Goal: Task Accomplishment & Management: Complete application form

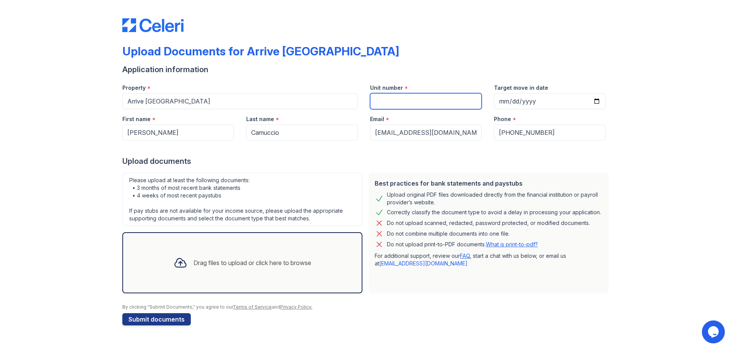
click at [412, 97] on input "Unit number" at bounding box center [426, 101] width 112 height 16
type input "533"
click at [349, 167] on form "Application information Property * Arrive [GEOGRAPHIC_DATA] Unit number * 533 T…" at bounding box center [366, 194] width 489 height 261
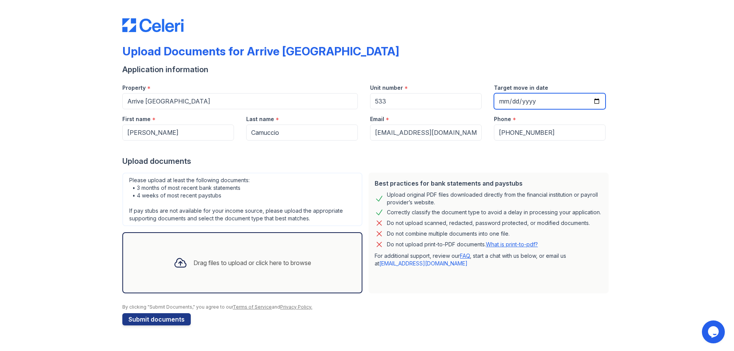
click at [512, 101] on input "Target move in date" at bounding box center [550, 101] width 112 height 16
click at [517, 102] on input "Target move in date" at bounding box center [550, 101] width 112 height 16
click at [594, 101] on input "Target move in date" at bounding box center [550, 101] width 112 height 16
click at [595, 101] on input "[DATE]" at bounding box center [550, 101] width 112 height 16
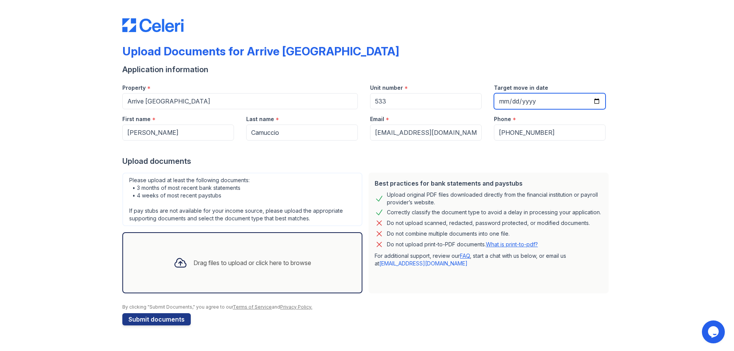
type input "[DATE]"
click at [175, 264] on icon at bounding box center [181, 263] width 14 height 14
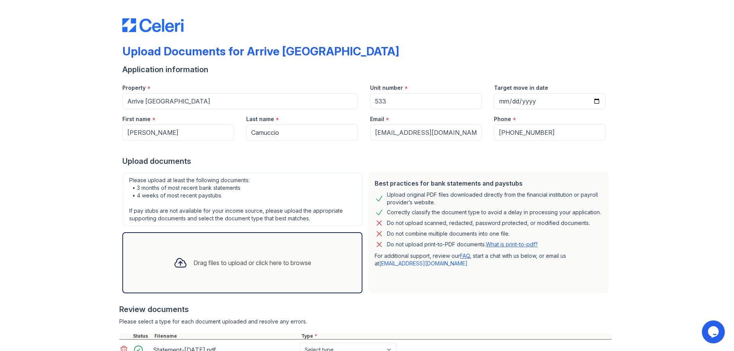
scroll to position [62, 0]
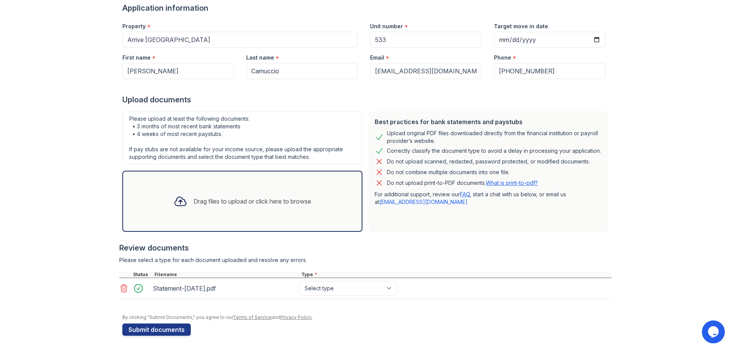
click at [215, 206] on div "Drag files to upload or click here to browse" at bounding box center [252, 201] width 118 height 9
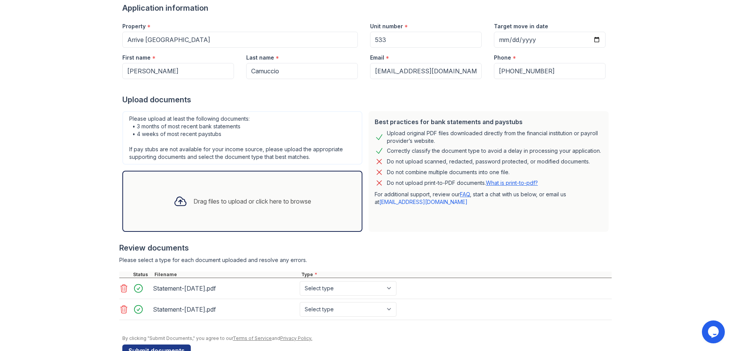
click at [234, 201] on div "Drag files to upload or click here to browse" at bounding box center [252, 201] width 118 height 9
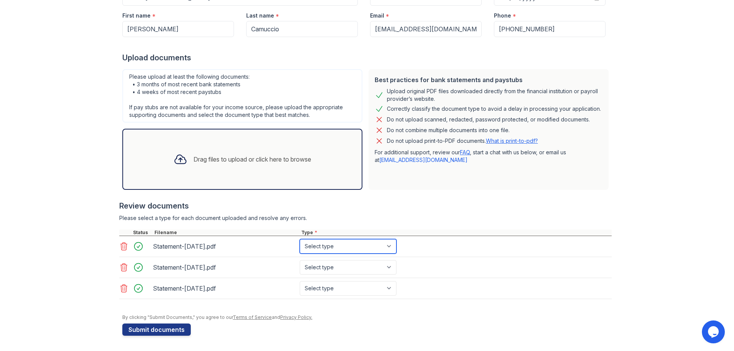
click at [391, 248] on select "Select type Paystub Bank Statement Offer Letter Tax Documents Benefit Award Let…" at bounding box center [348, 246] width 97 height 15
click at [459, 221] on div "Please select a type for each document uploaded and resolve any errors." at bounding box center [365, 218] width 492 height 8
click at [386, 250] on select "Select type Paystub Bank Statement Offer Letter Tax Documents Benefit Award Let…" at bounding box center [348, 246] width 97 height 15
select select "bank_statement"
click at [300, 239] on select "Select type Paystub Bank Statement Offer Letter Tax Documents Benefit Award Let…" at bounding box center [348, 246] width 97 height 15
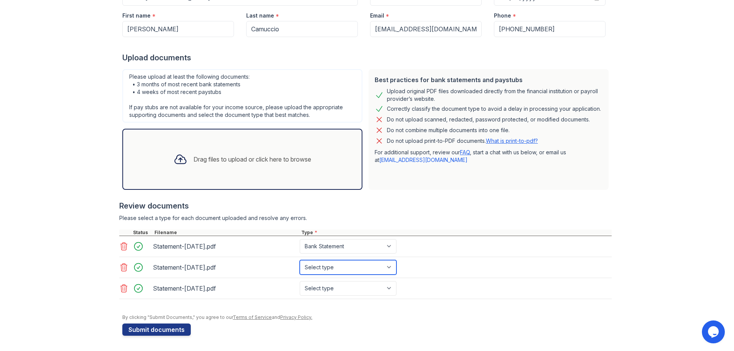
click at [392, 271] on select "Select type Paystub Bank Statement Offer Letter Tax Documents Benefit Award Let…" at bounding box center [348, 267] width 97 height 15
select select "bank_statement"
click at [300, 260] on select "Select type Paystub Bank Statement Offer Letter Tax Documents Benefit Award Let…" at bounding box center [348, 267] width 97 height 15
click at [391, 292] on select "Select type Paystub Bank Statement Offer Letter Tax Documents Benefit Award Let…" at bounding box center [348, 288] width 97 height 15
select select "bank_statement"
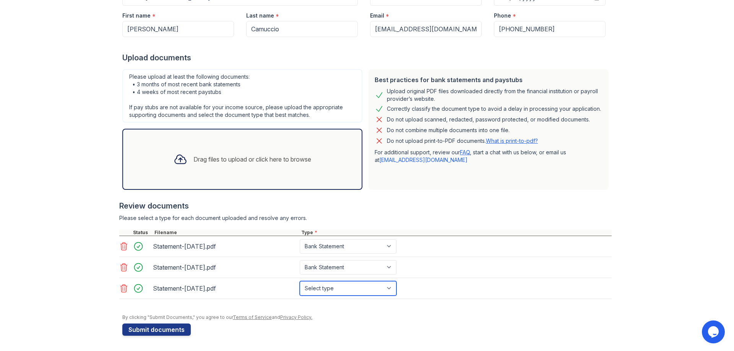
click at [300, 281] on select "Select type Paystub Bank Statement Offer Letter Tax Documents Benefit Award Let…" at bounding box center [348, 288] width 97 height 15
click at [455, 205] on div "Review documents" at bounding box center [365, 206] width 492 height 11
click at [219, 171] on div "Drag files to upload or click here to browse" at bounding box center [242, 159] width 150 height 26
click at [195, 161] on div "Drag files to upload or click here to browse" at bounding box center [252, 159] width 118 height 9
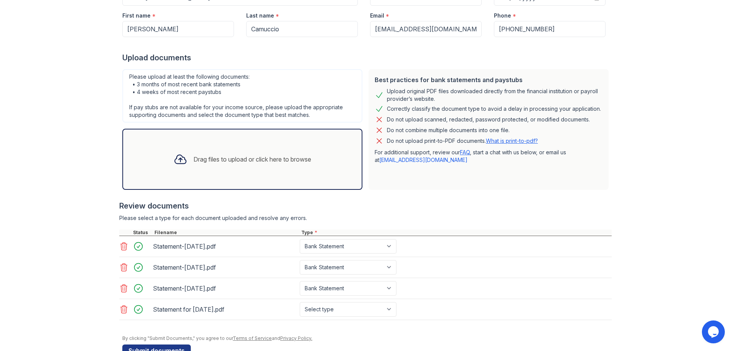
click at [205, 167] on div "Drag files to upload or click here to browse" at bounding box center [242, 159] width 150 height 26
click at [211, 156] on div "Drag files to upload or click here to browse" at bounding box center [252, 159] width 118 height 9
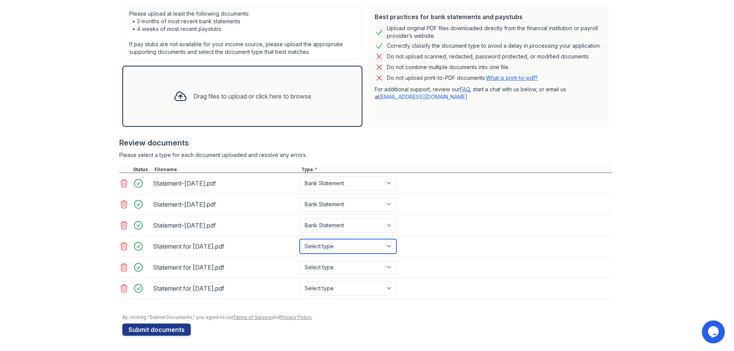
click at [378, 245] on select "Select type Paystub Bank Statement Offer Letter Tax Documents Benefit Award Let…" at bounding box center [348, 246] width 97 height 15
select select "paystub"
click at [300, 239] on select "Select type Paystub Bank Statement Offer Letter Tax Documents Benefit Award Let…" at bounding box center [348, 246] width 97 height 15
click at [362, 268] on select "Select type Paystub Bank Statement Offer Letter Tax Documents Benefit Award Let…" at bounding box center [348, 267] width 97 height 15
select select "paystub"
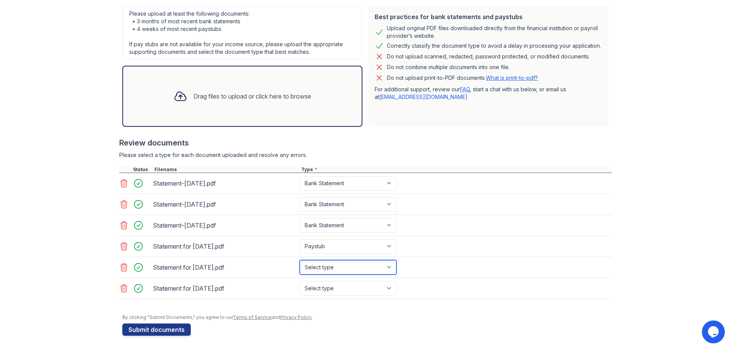
click at [300, 260] on select "Select type Paystub Bank Statement Offer Letter Tax Documents Benefit Award Let…" at bounding box center [348, 267] width 97 height 15
click at [336, 292] on select "Select type Paystub Bank Statement Offer Letter Tax Documents Benefit Award Let…" at bounding box center [348, 288] width 97 height 15
select select "paystub"
click at [300, 281] on select "Select type Paystub Bank Statement Offer Letter Tax Documents Benefit Award Let…" at bounding box center [348, 288] width 97 height 15
click at [351, 331] on form "Application information Property * Arrive [GEOGRAPHIC_DATA] Unit number * 533 T…" at bounding box center [366, 117] width 489 height 438
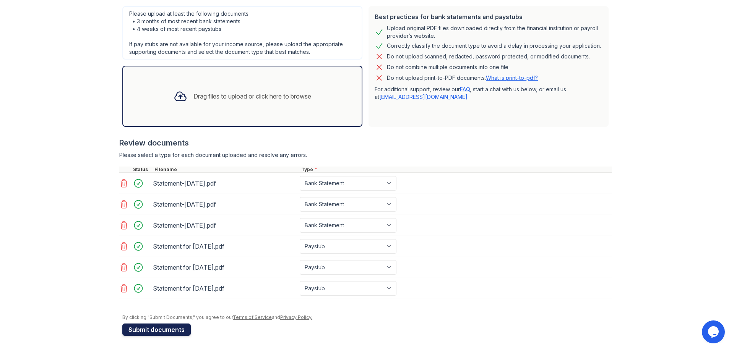
click at [161, 326] on button "Submit documents" at bounding box center [156, 330] width 68 height 12
